Goal: Task Accomplishment & Management: Manage account settings

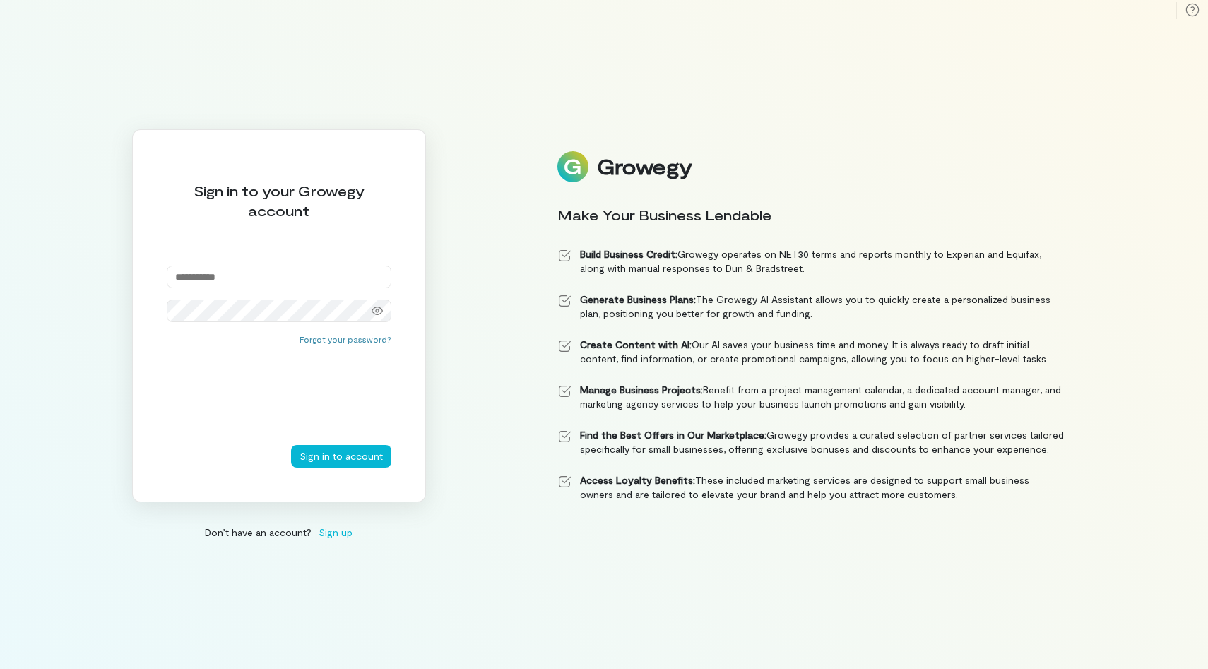
click at [232, 276] on input "email" at bounding box center [279, 277] width 225 height 23
type input "**********"
click at [317, 453] on button "Sign in to account" at bounding box center [341, 456] width 100 height 23
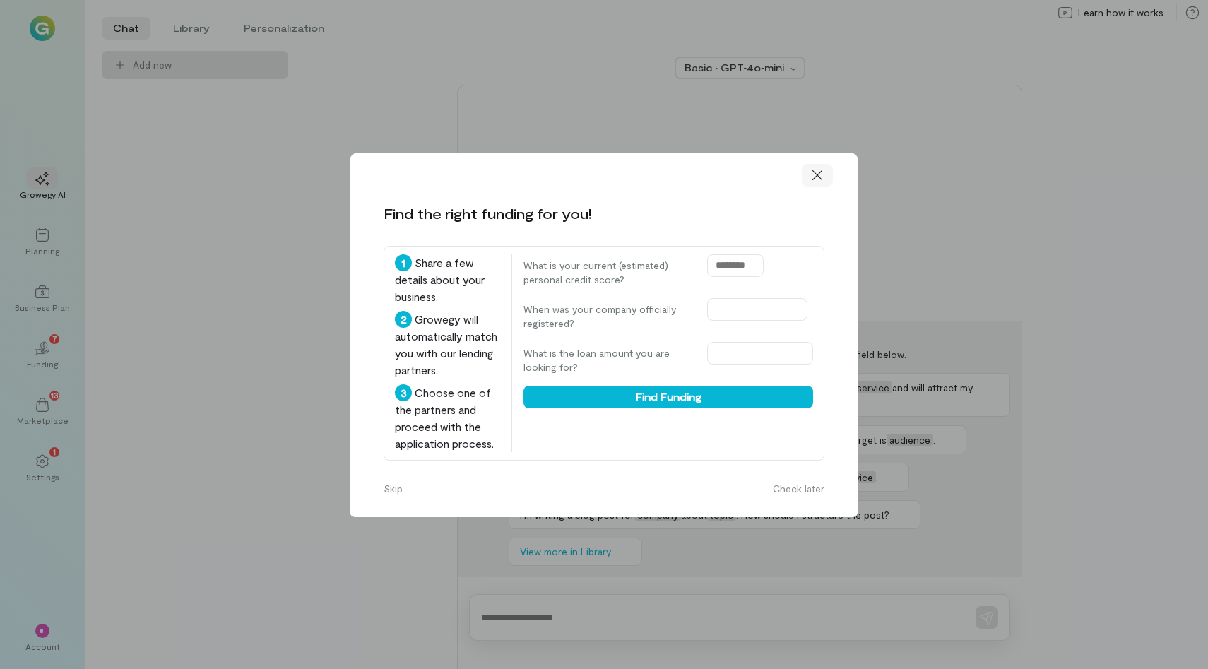
click at [815, 179] on icon at bounding box center [817, 175] width 14 height 14
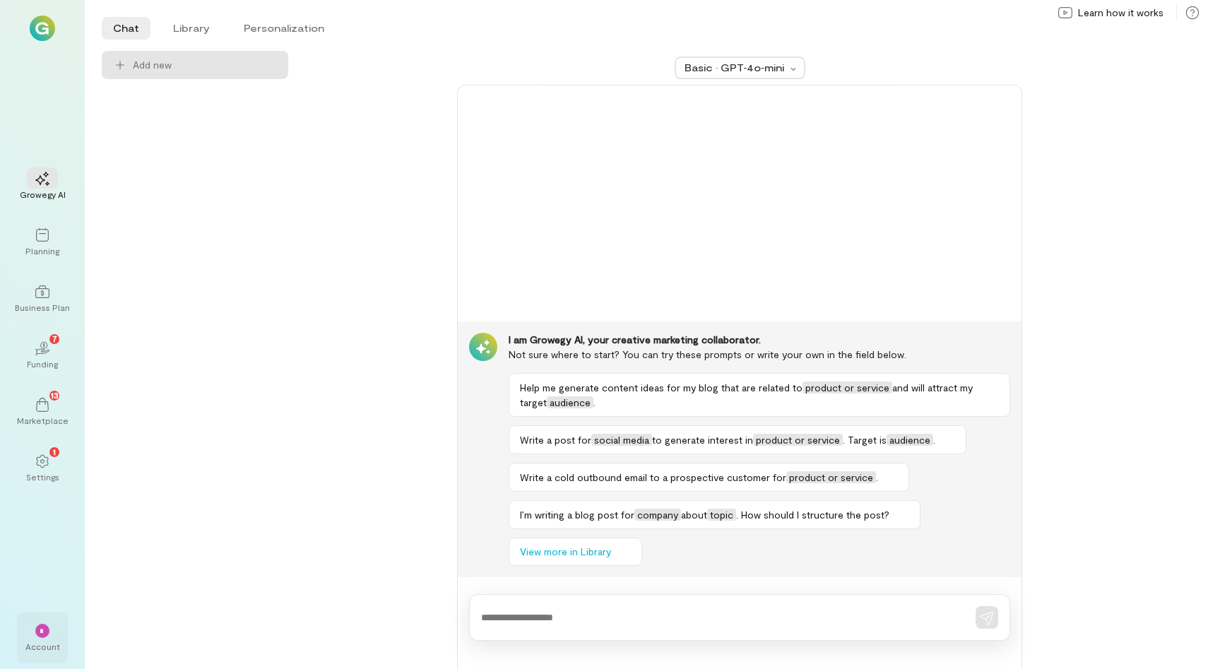
click at [35, 631] on div "*" at bounding box center [42, 631] width 14 height 14
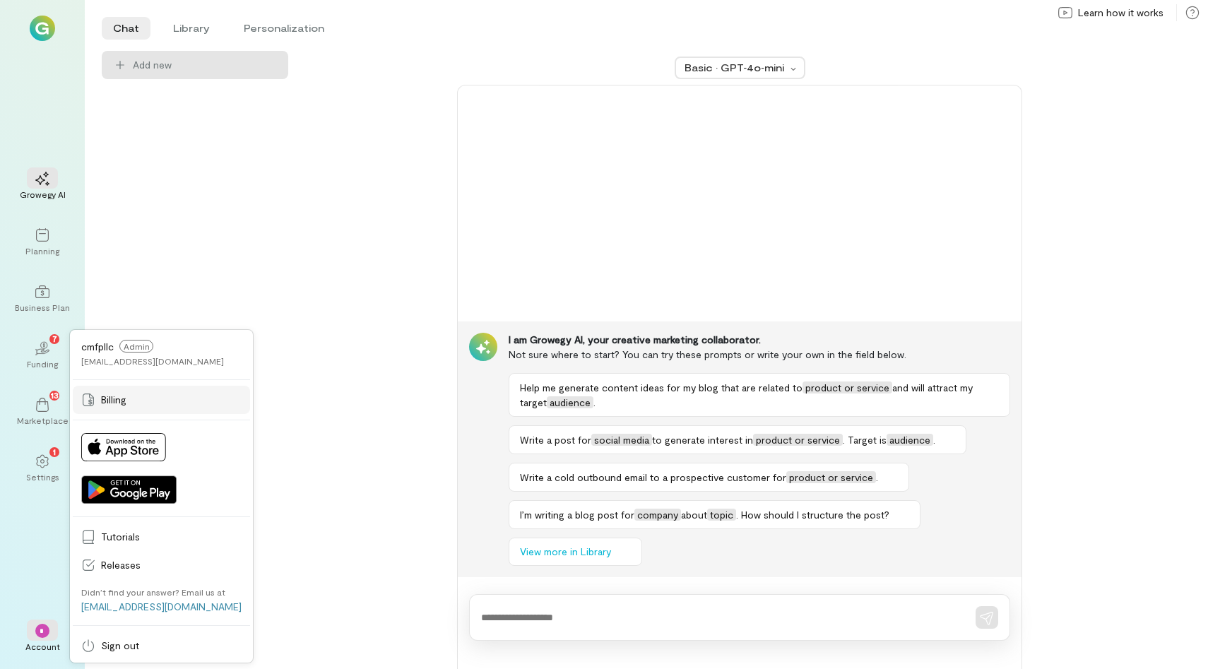
click at [119, 396] on span "Billing" at bounding box center [171, 400] width 141 height 14
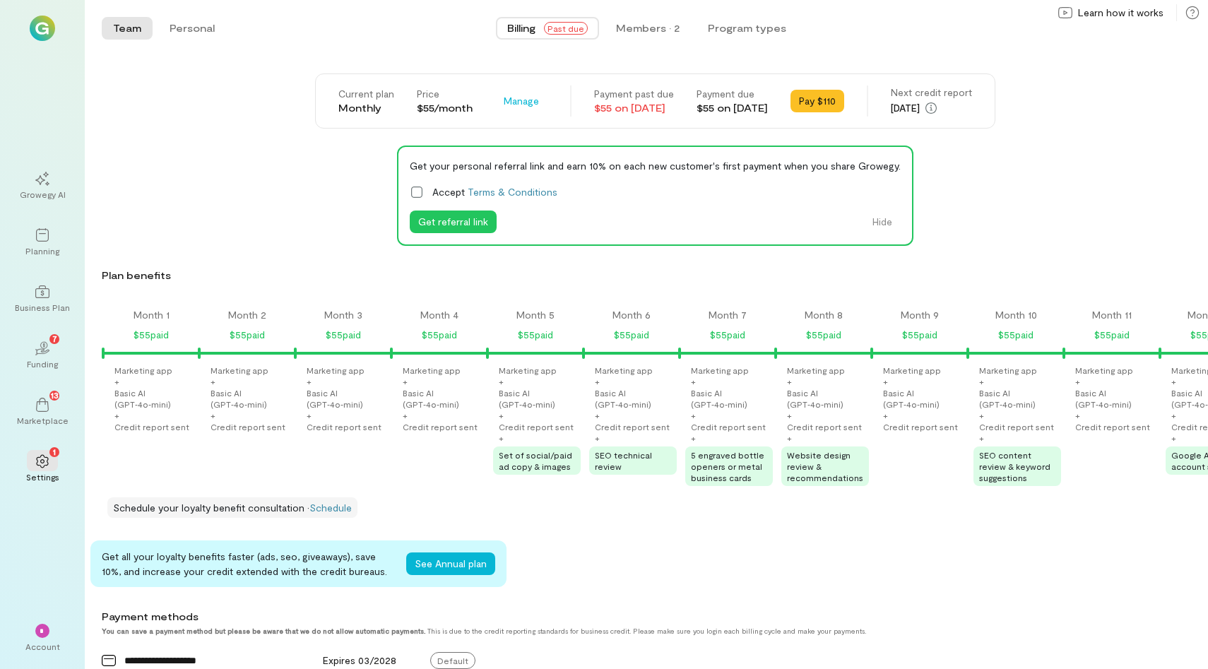
scroll to position [0, 1201]
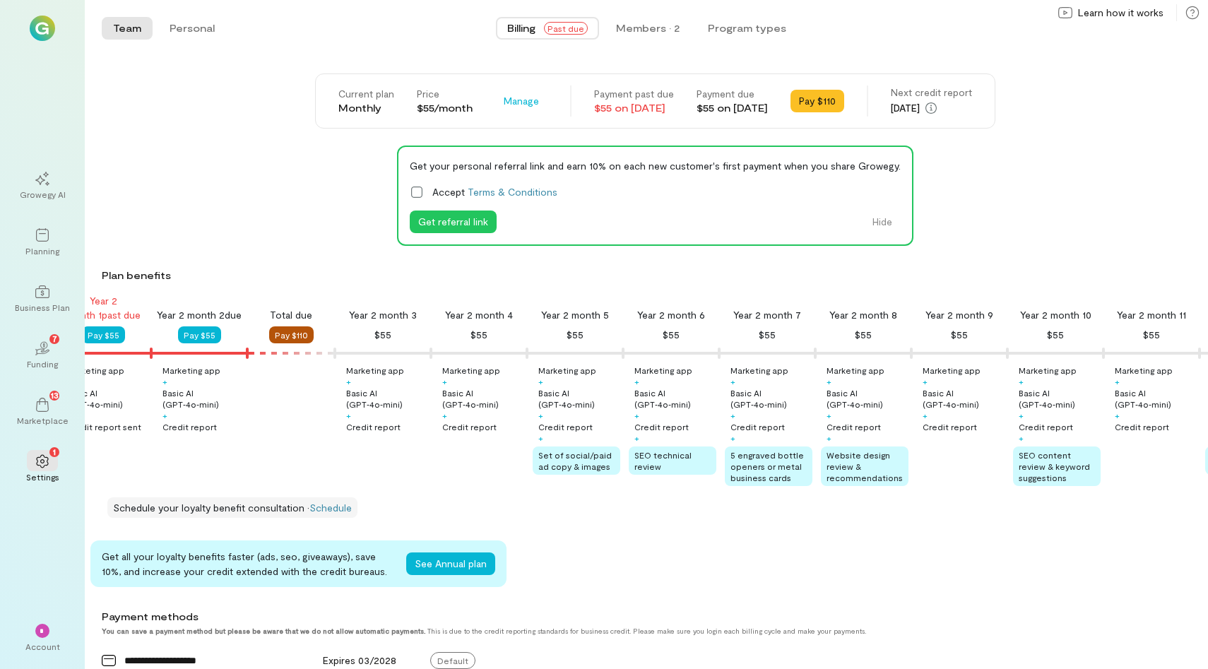
click at [300, 337] on button "Pay $110" at bounding box center [291, 334] width 45 height 17
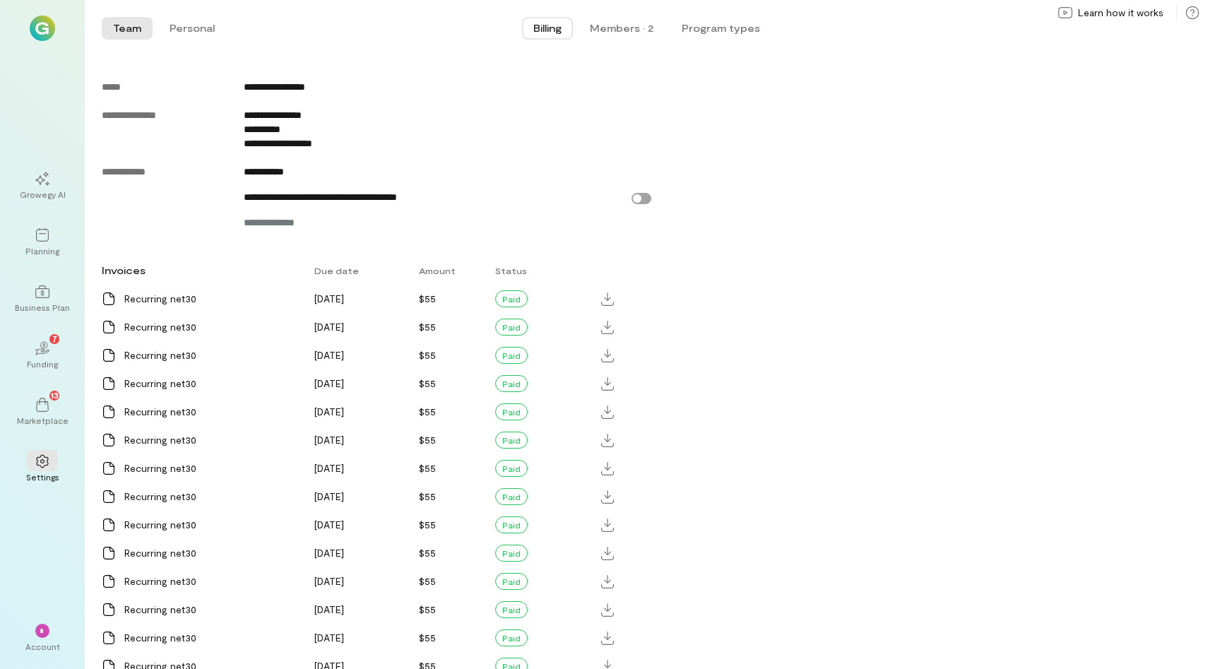
scroll to position [777, 0]
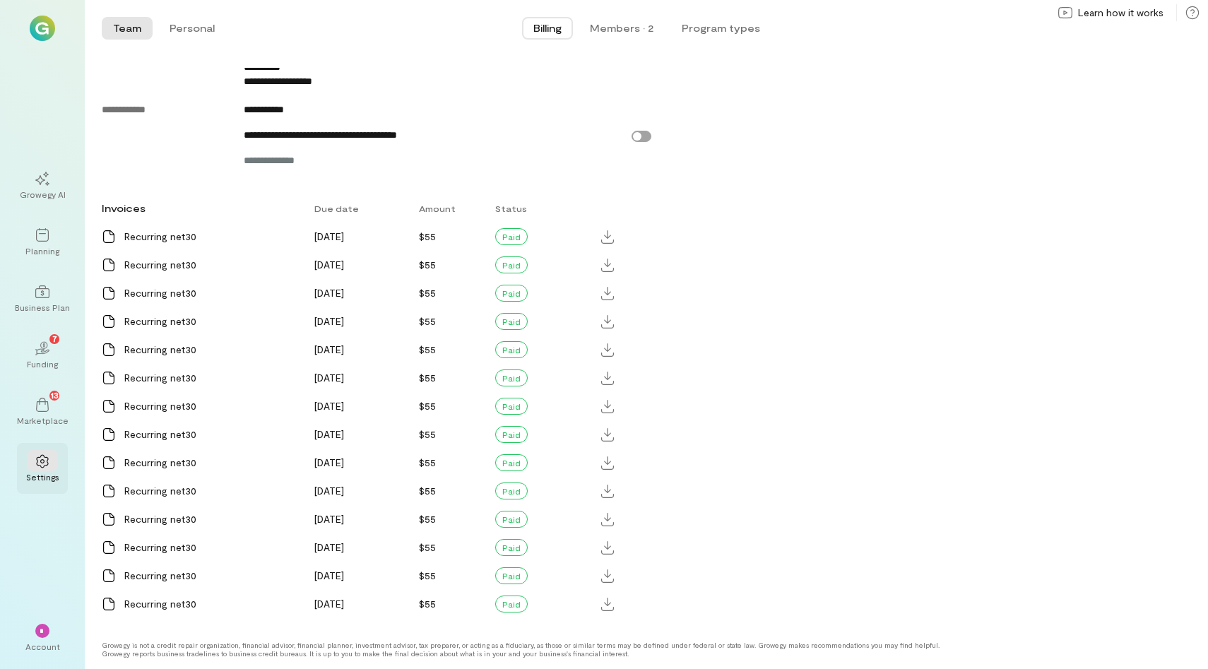
click at [37, 466] on icon at bounding box center [42, 461] width 14 height 14
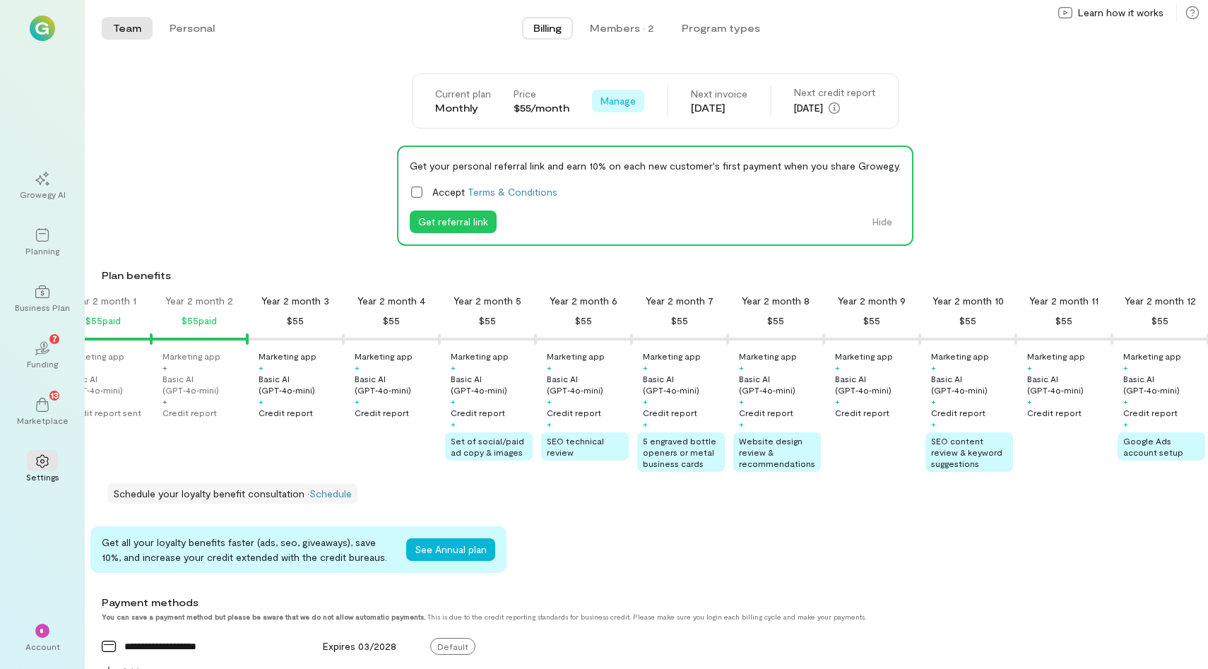
click at [622, 103] on span "Manage" at bounding box center [618, 101] width 35 height 14
click at [628, 168] on link "Cancel plan" at bounding box center [650, 160] width 109 height 28
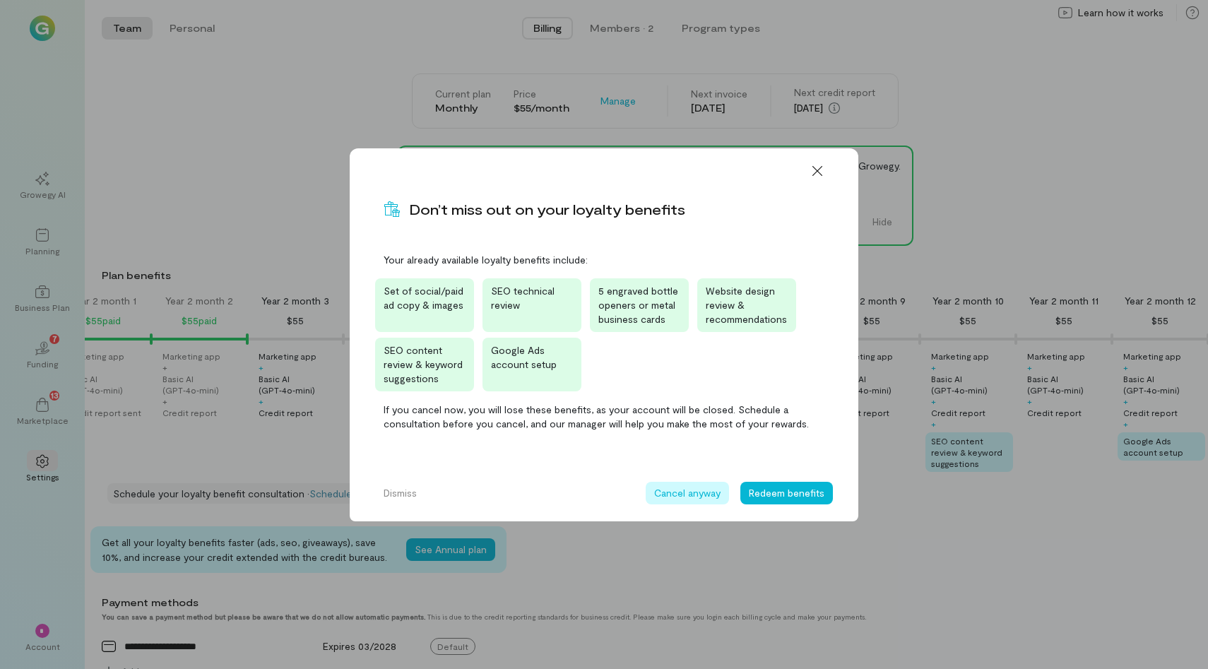
click at [694, 490] on button "Cancel anyway" at bounding box center [687, 493] width 83 height 23
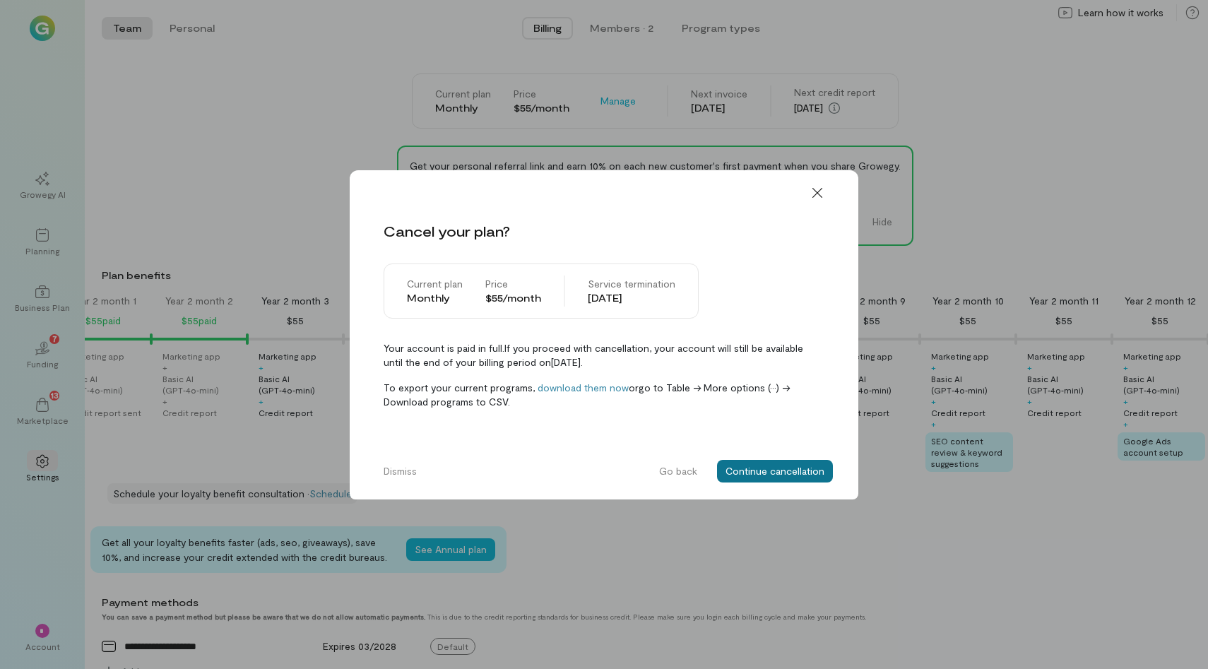
click at [765, 476] on button "Continue cancellation" at bounding box center [775, 471] width 116 height 23
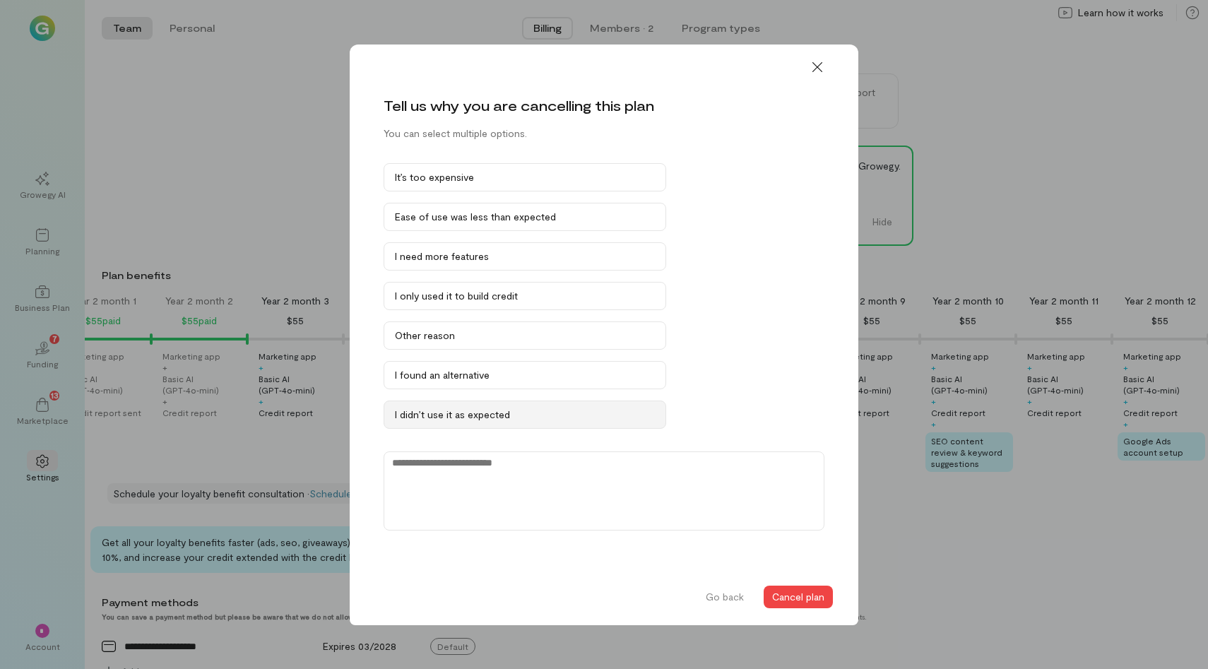
click at [612, 403] on button "I didn’t use it as expected" at bounding box center [525, 415] width 283 height 28
click at [815, 591] on button "Cancel plan" at bounding box center [798, 597] width 69 height 23
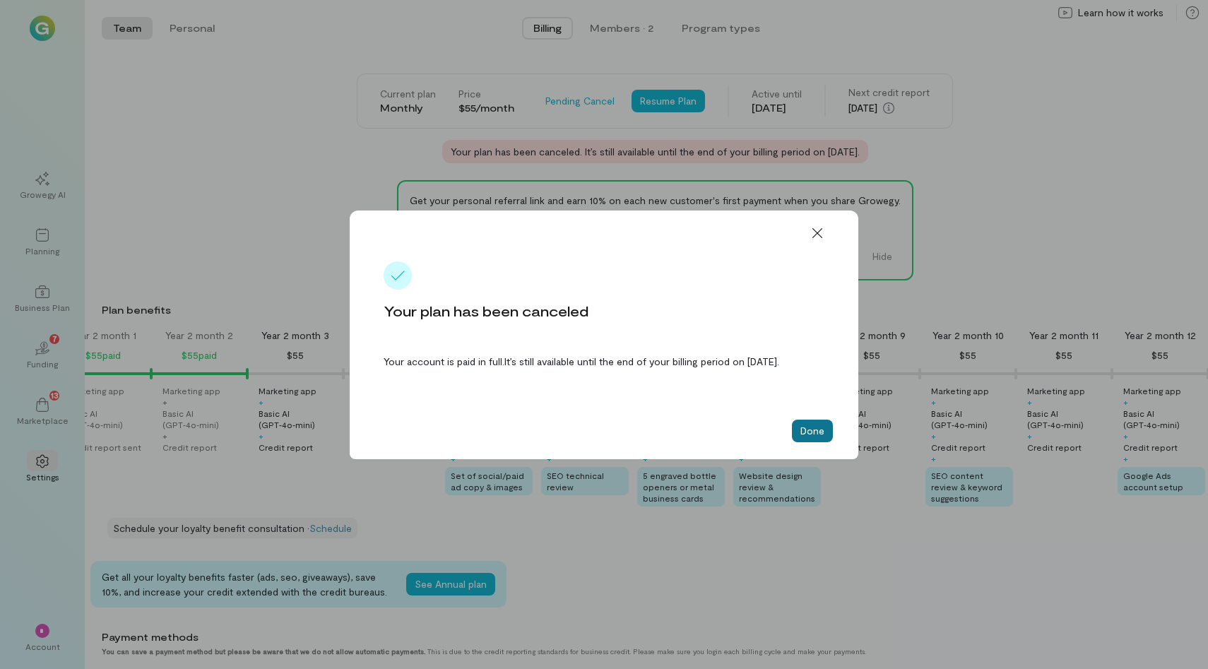
click at [812, 434] on button "Done" at bounding box center [812, 431] width 41 height 23
